Goal: Task Accomplishment & Management: Manage account settings

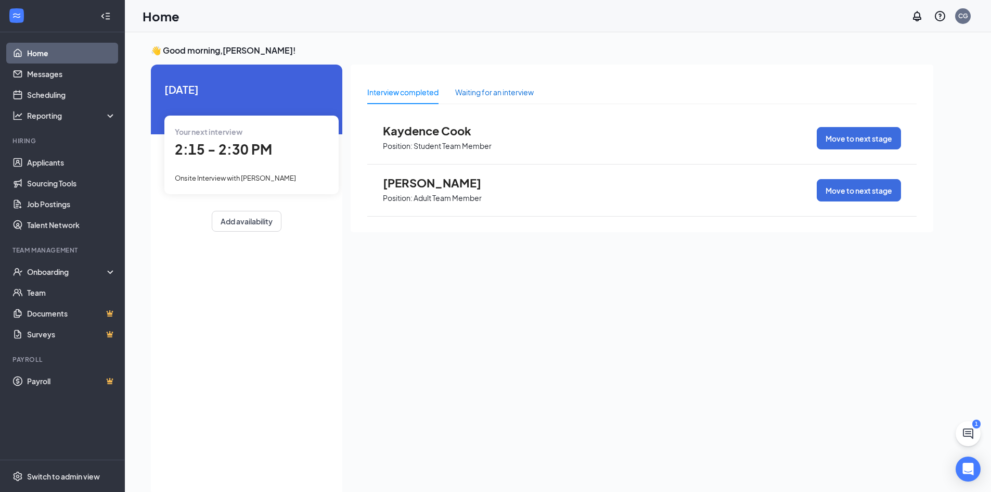
click at [473, 94] on div "Waiting for an interview" at bounding box center [494, 91] width 79 height 11
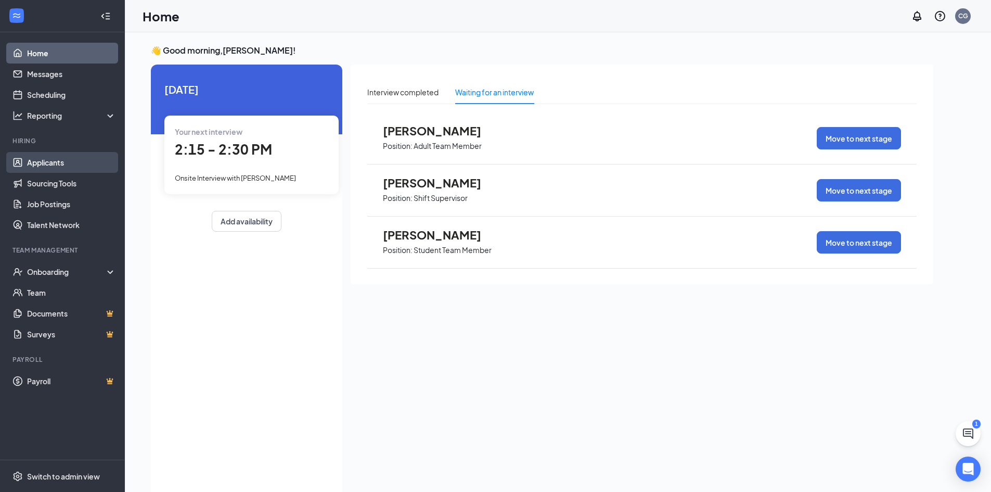
click at [53, 168] on link "Applicants" at bounding box center [71, 162] width 89 height 21
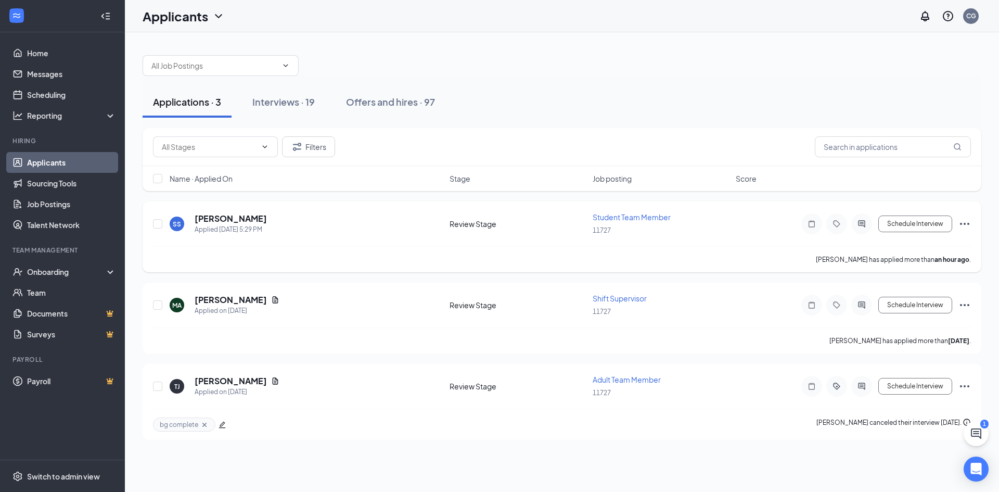
click at [398, 228] on div "SS [PERSON_NAME] Applied [DATE] 5:29 PM" at bounding box center [307, 224] width 274 height 22
click at [971, 433] on icon "ChatActive" at bounding box center [976, 433] width 12 height 12
click at [838, 483] on div "Chat 1" at bounding box center [853, 478] width 159 height 17
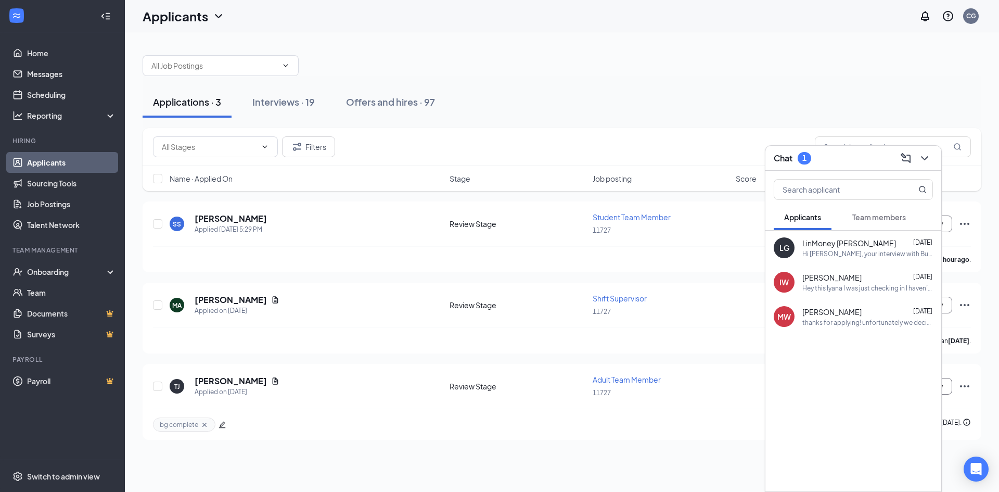
click at [890, 224] on button "Team members" at bounding box center [879, 217] width 74 height 26
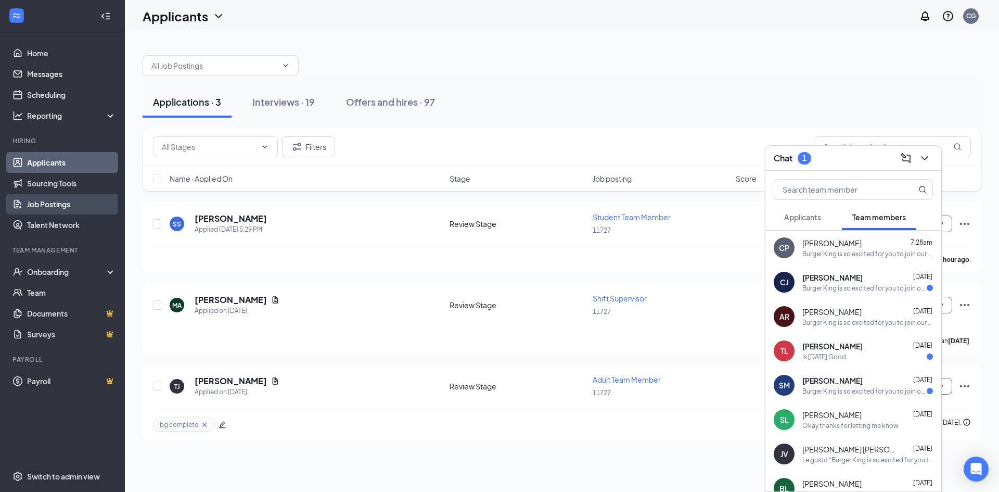
click at [56, 197] on link "Job Postings" at bounding box center [71, 204] width 89 height 21
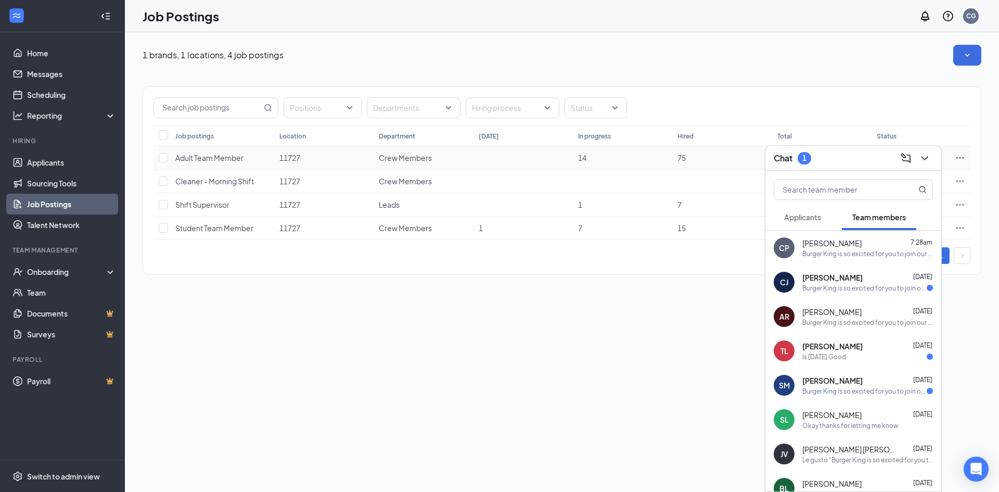
click at [170, 155] on td at bounding box center [161, 157] width 17 height 23
click at [918, 160] on button at bounding box center [924, 158] width 17 height 17
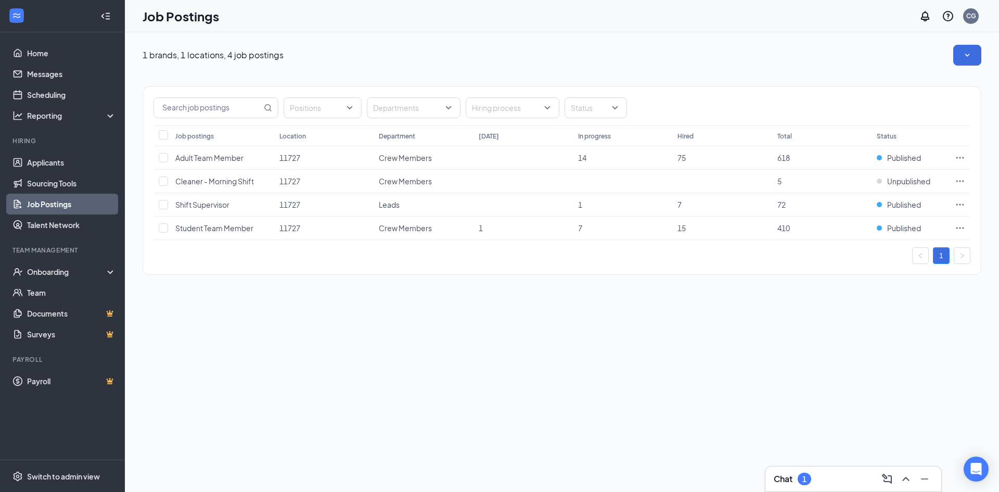
click at [311, 141] on th "Location" at bounding box center [323, 135] width 99 height 21
click at [306, 152] on td "11727" at bounding box center [323, 157] width 99 height 23
click at [155, 154] on td at bounding box center [161, 157] width 17 height 23
click at [162, 161] on input "checkbox" at bounding box center [163, 157] width 9 height 9
checkbox input "true"
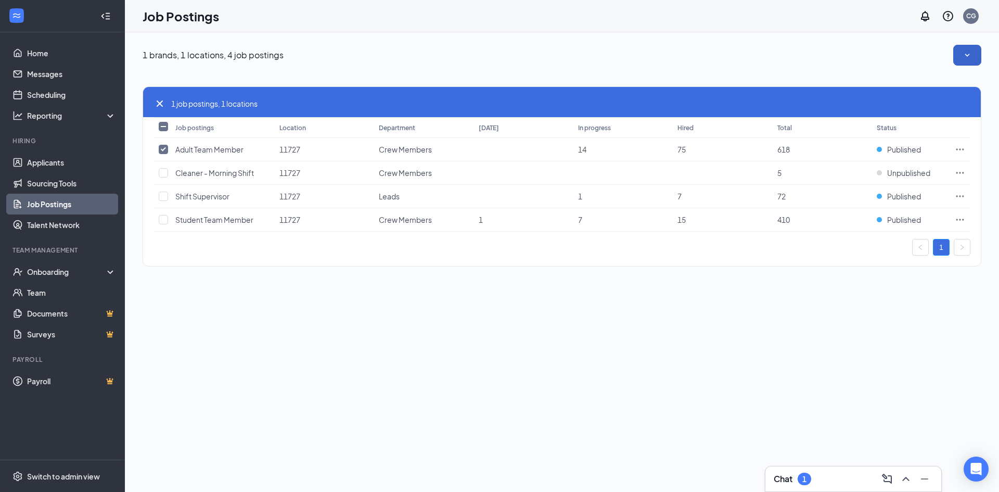
click at [960, 52] on button "button" at bounding box center [967, 55] width 28 height 21
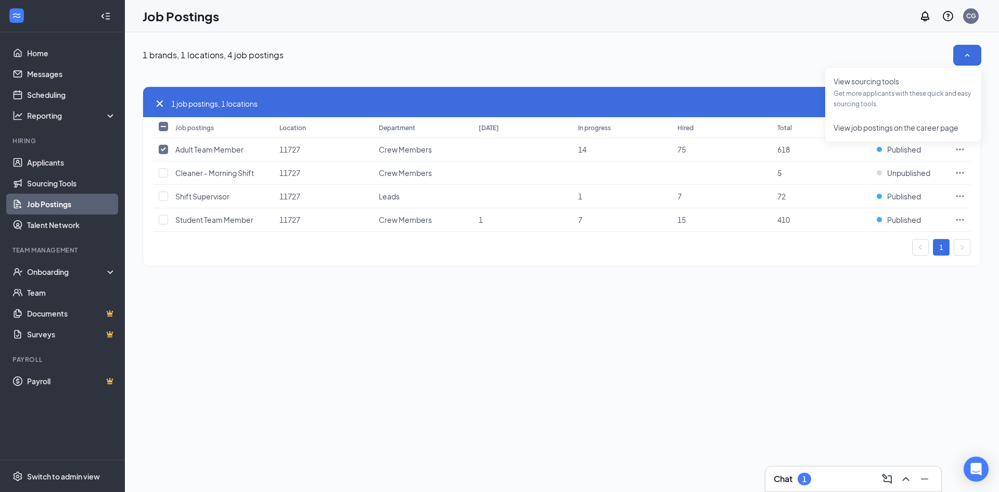
drag, startPoint x: 718, startPoint y: 70, endPoint x: 538, endPoint y: 32, distance: 183.9
click at [711, 70] on div "1 job postings, 1 locations Job postings Location Department [DATE] In progress…" at bounding box center [562, 171] width 839 height 211
